Goal: Information Seeking & Learning: Learn about a topic

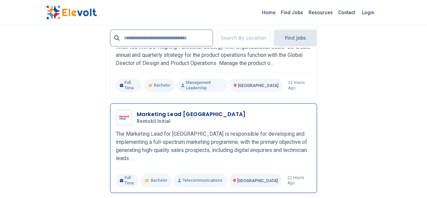
scroll to position [1522, 0]
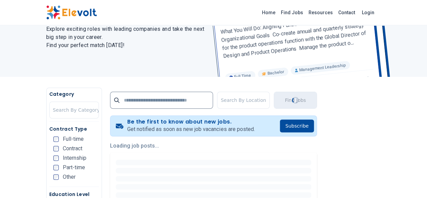
scroll to position [68, 0]
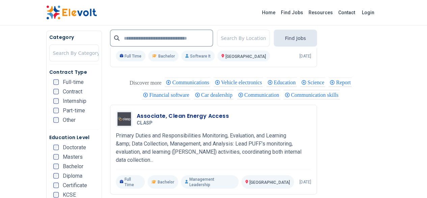
scroll to position [710, 0]
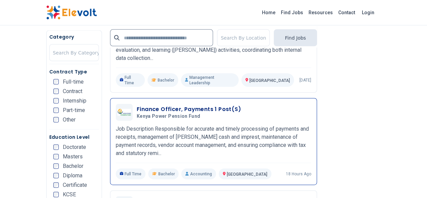
click at [189, 105] on h3 "Finance Officer, Payments 1 Post(s)" at bounding box center [189, 109] width 104 height 8
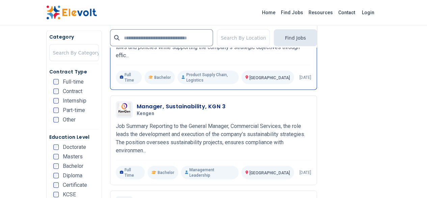
click at [149, 16] on h3 "Manager, Procurement, KGN 3" at bounding box center [180, 11] width 87 height 8
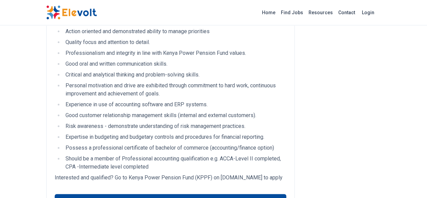
scroll to position [439, 0]
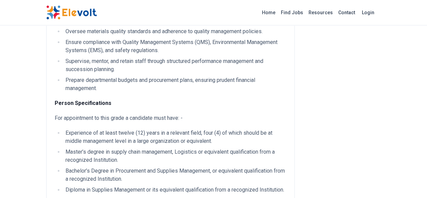
scroll to position [338, 0]
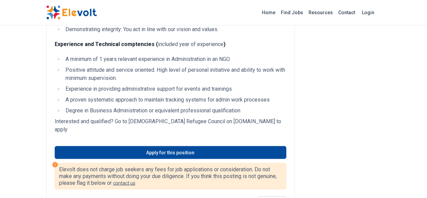
scroll to position [541, 0]
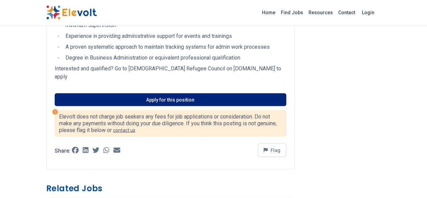
click at [159, 93] on link "Apply for this position" at bounding box center [171, 99] width 232 height 13
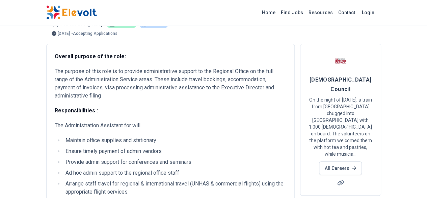
scroll to position [0, 0]
